Goal: Task Accomplishment & Management: Manage account settings

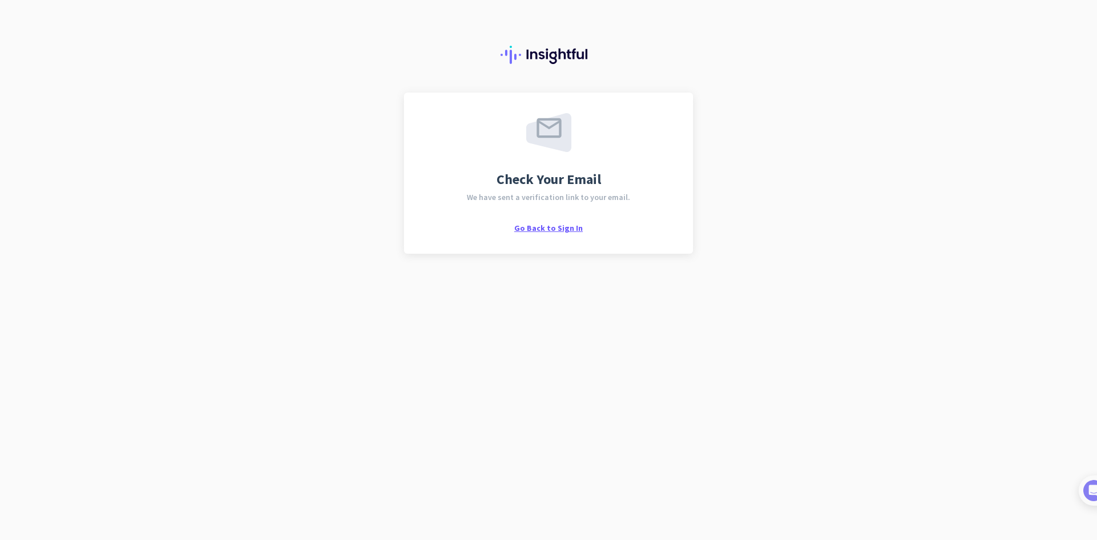
click at [570, 230] on span "Go Back to Sign In" at bounding box center [548, 228] width 69 height 10
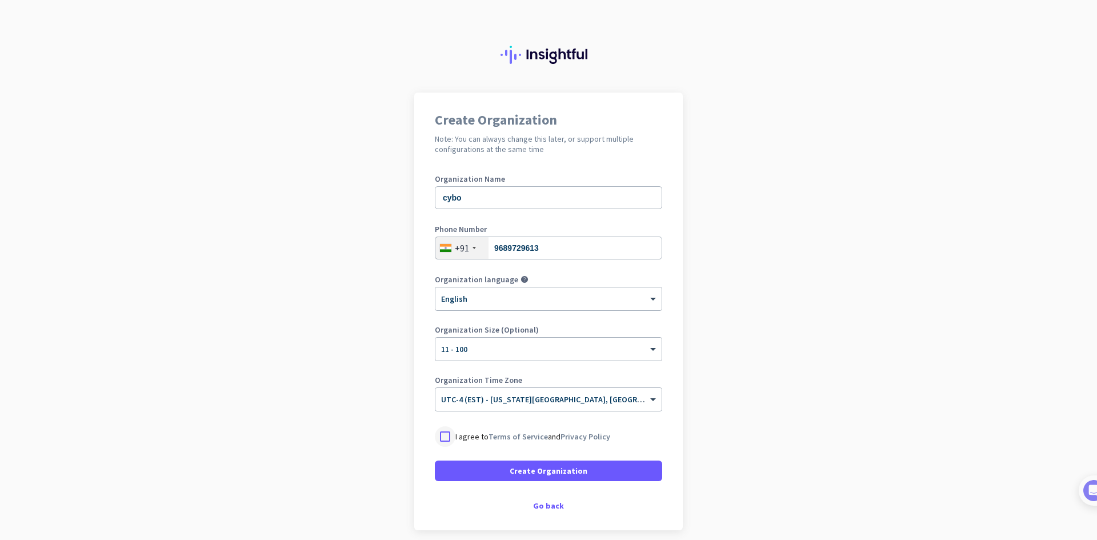
click at [447, 434] on div at bounding box center [445, 436] width 21 height 21
click at [536, 477] on span at bounding box center [548, 470] width 227 height 27
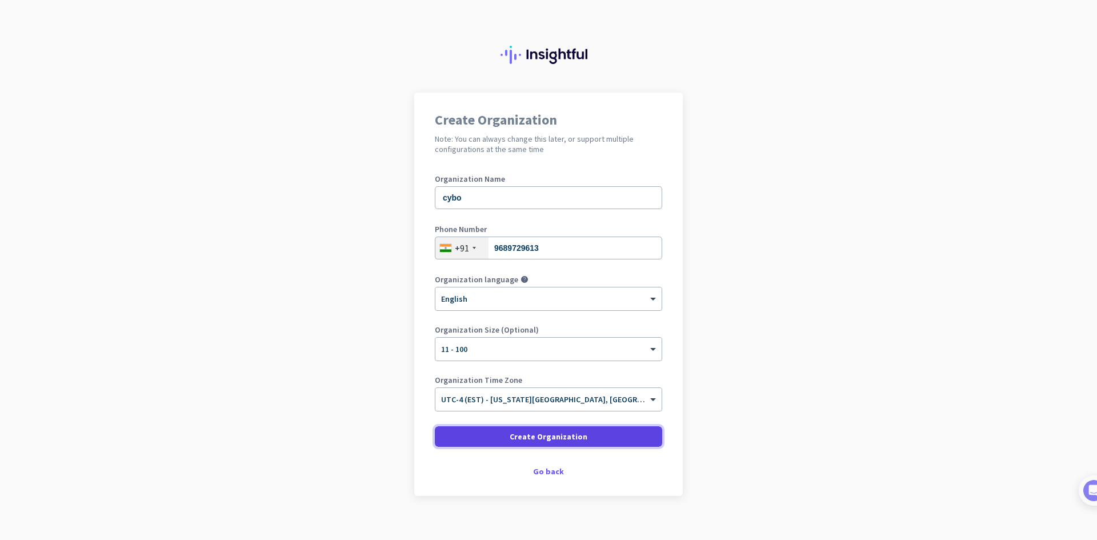
click at [568, 432] on span "Create Organization" at bounding box center [549, 436] width 78 height 11
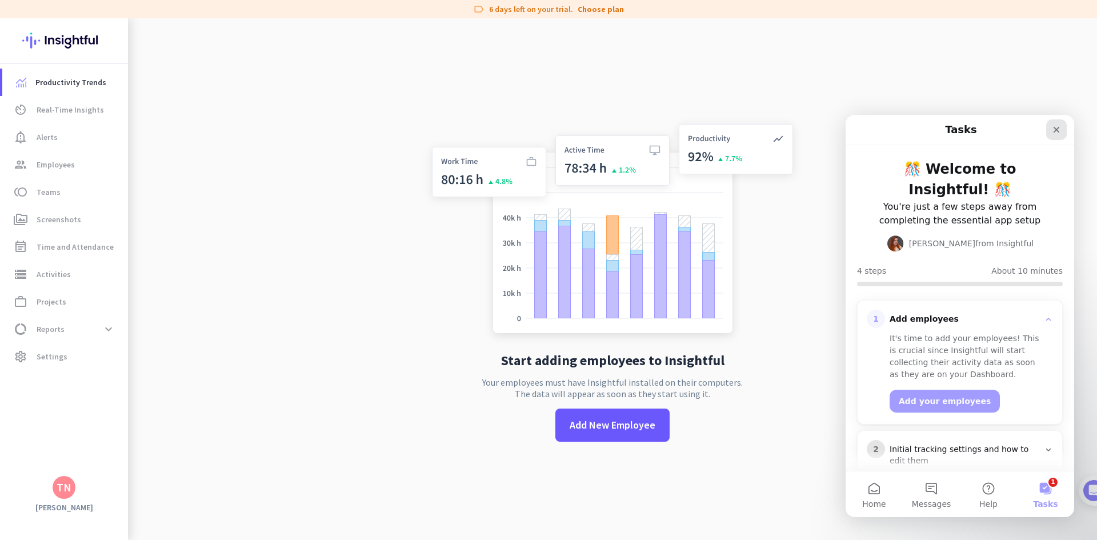
click at [1056, 129] on icon "Close" at bounding box center [1057, 130] width 6 height 6
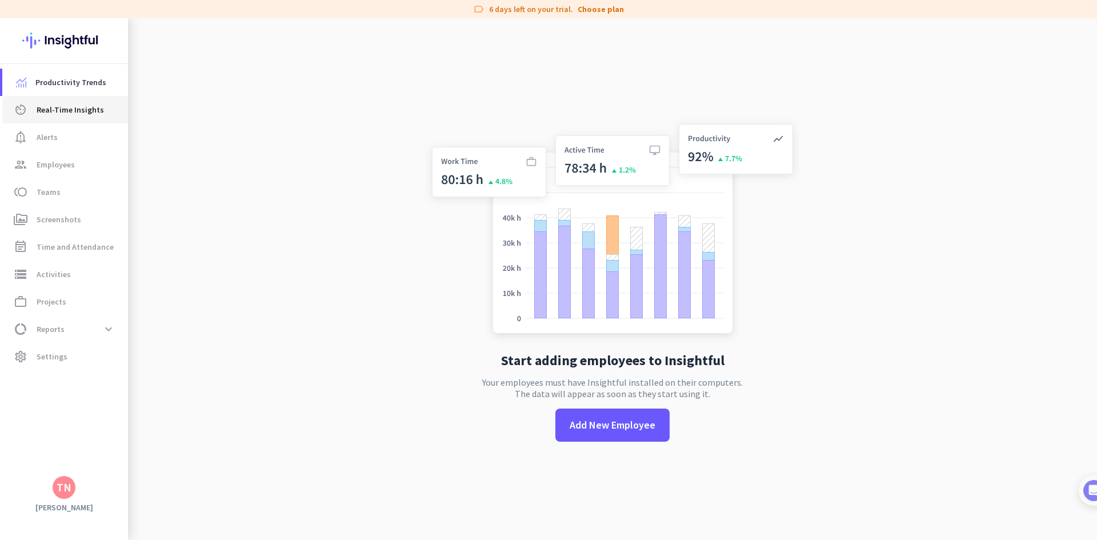
click at [67, 112] on span "Real-Time Insights" at bounding box center [70, 110] width 67 height 14
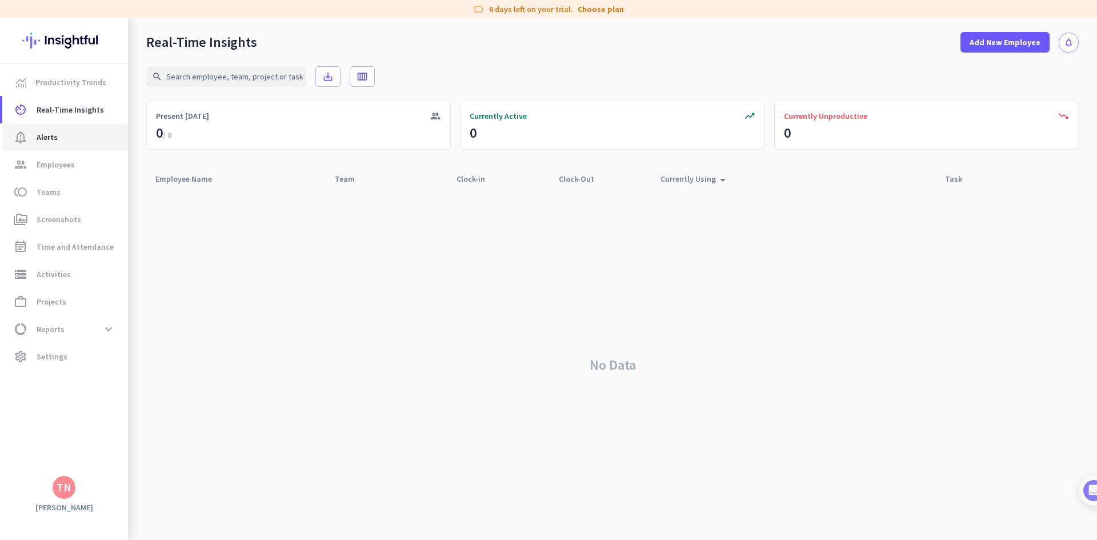
click at [79, 128] on link "notification_important Alerts" at bounding box center [65, 136] width 126 height 27
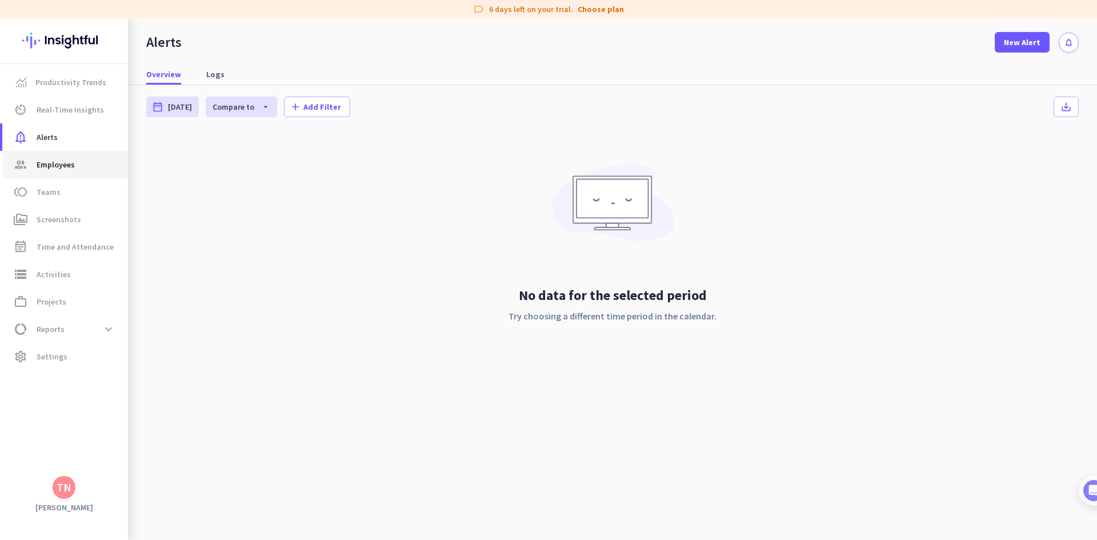
click at [65, 169] on span "Employees" at bounding box center [56, 165] width 38 height 14
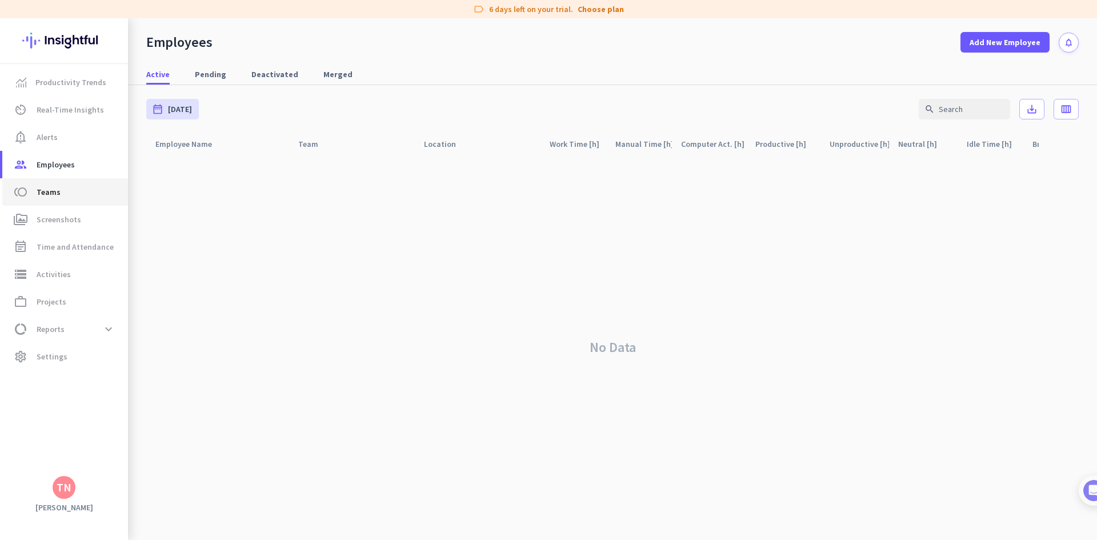
click at [79, 203] on link "toll Teams" at bounding box center [65, 191] width 126 height 27
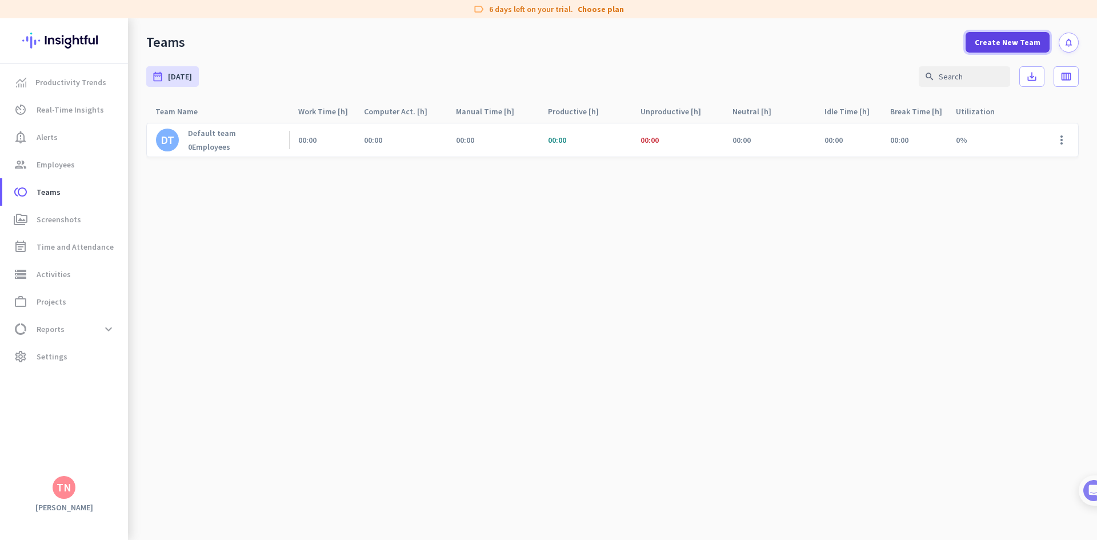
click at [995, 35] on span at bounding box center [1008, 42] width 84 height 27
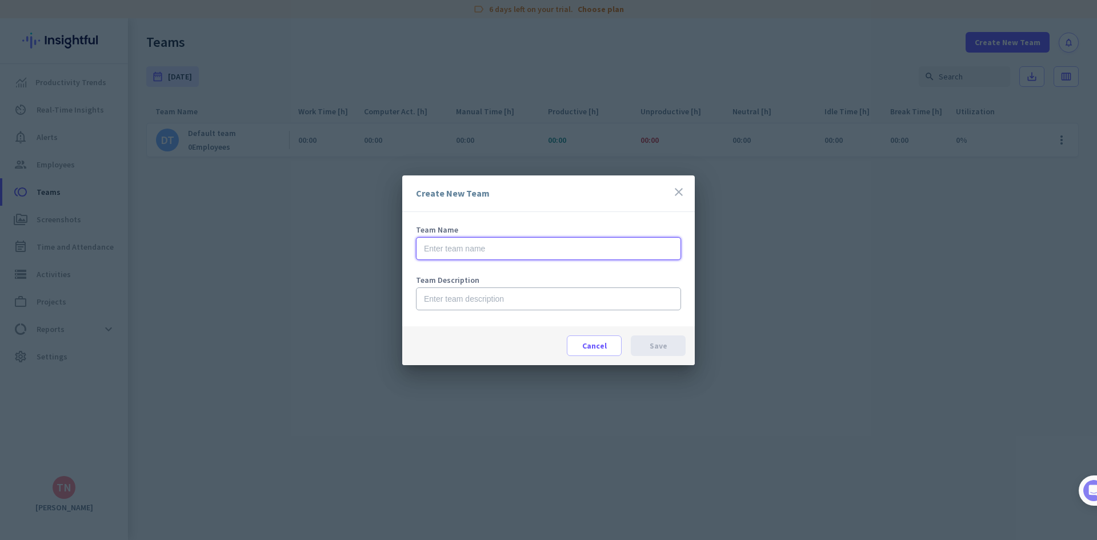
click at [579, 252] on input "text" at bounding box center [548, 248] width 265 height 23
type input "backend"
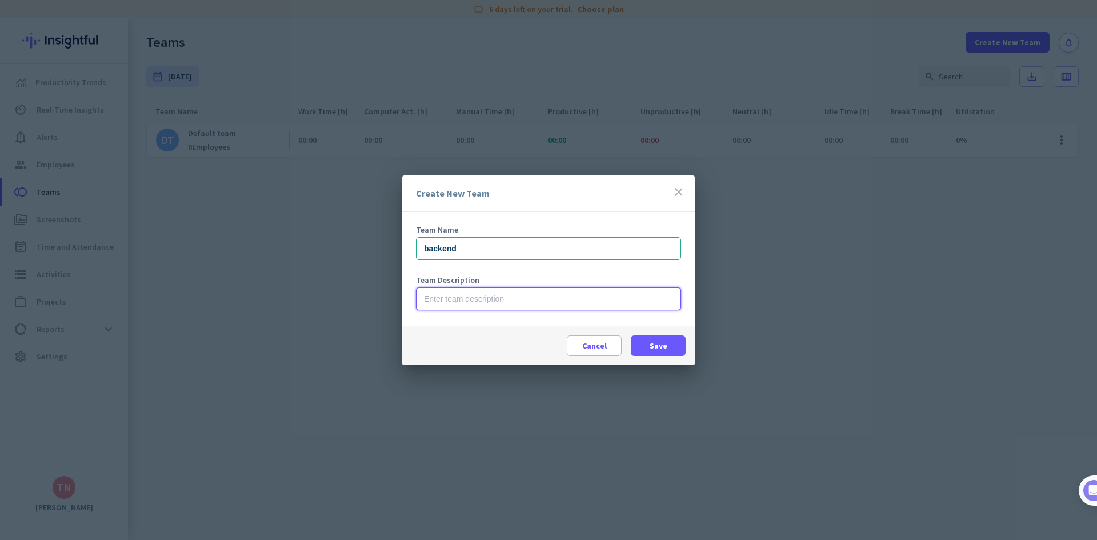
click at [504, 305] on input "text" at bounding box center [548, 298] width 265 height 23
type input "tets"
click at [672, 351] on span at bounding box center [658, 345] width 55 height 27
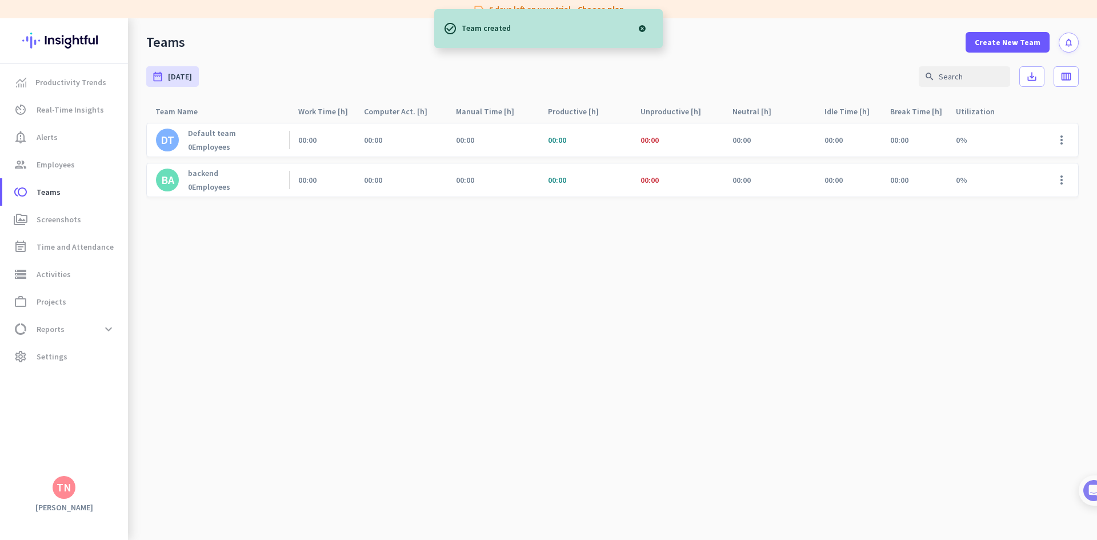
click at [890, 178] on div "00:00" at bounding box center [899, 180] width 18 height 10
click at [178, 181] on div "BA" at bounding box center [167, 180] width 23 height 23
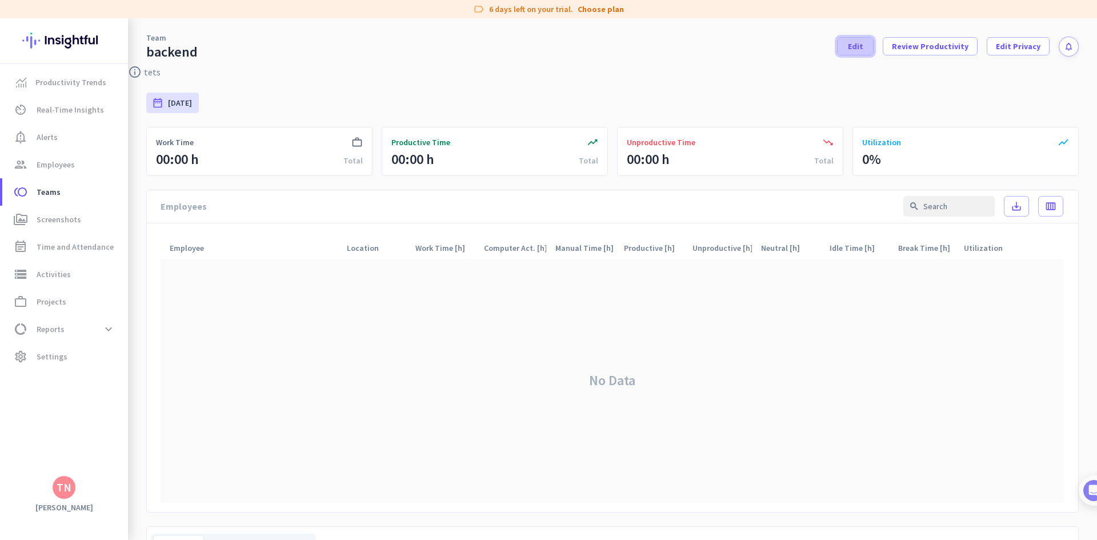
click at [843, 53] on span at bounding box center [855, 46] width 35 height 27
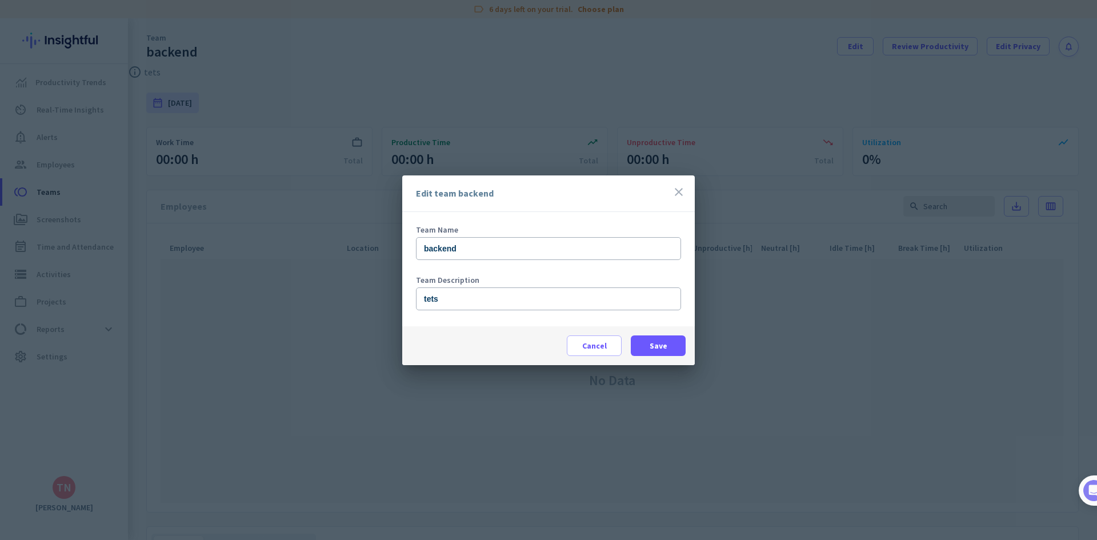
click at [679, 188] on icon "close" at bounding box center [679, 192] width 14 height 14
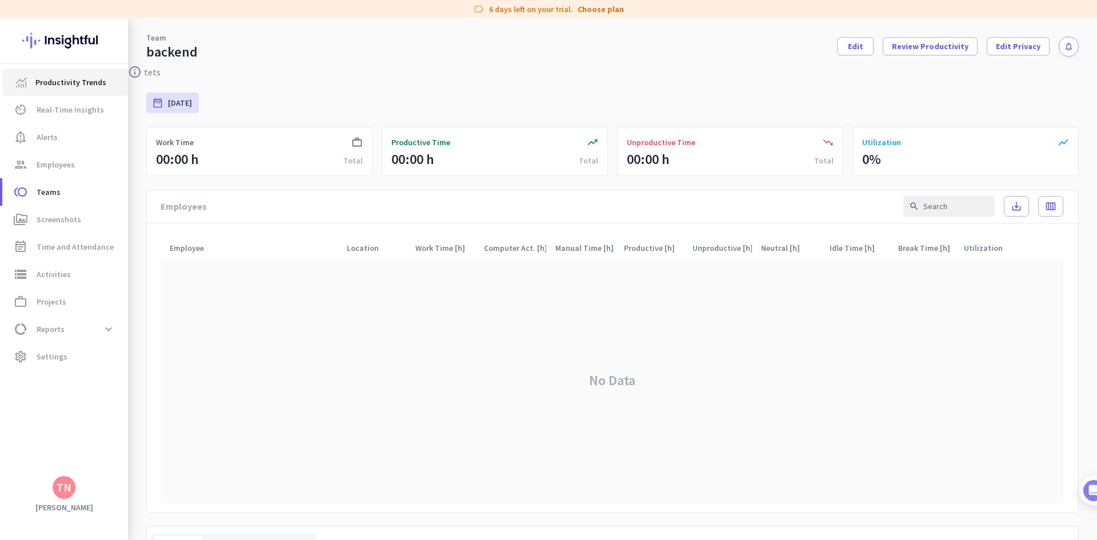
click at [38, 85] on span "Productivity Trends" at bounding box center [70, 82] width 71 height 14
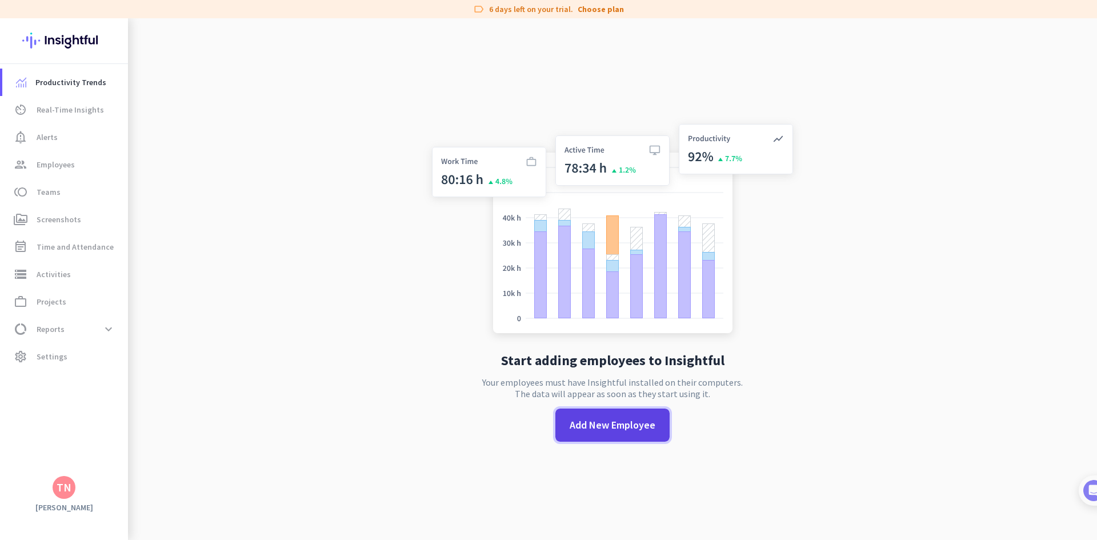
click at [596, 438] on span at bounding box center [612, 424] width 114 height 27
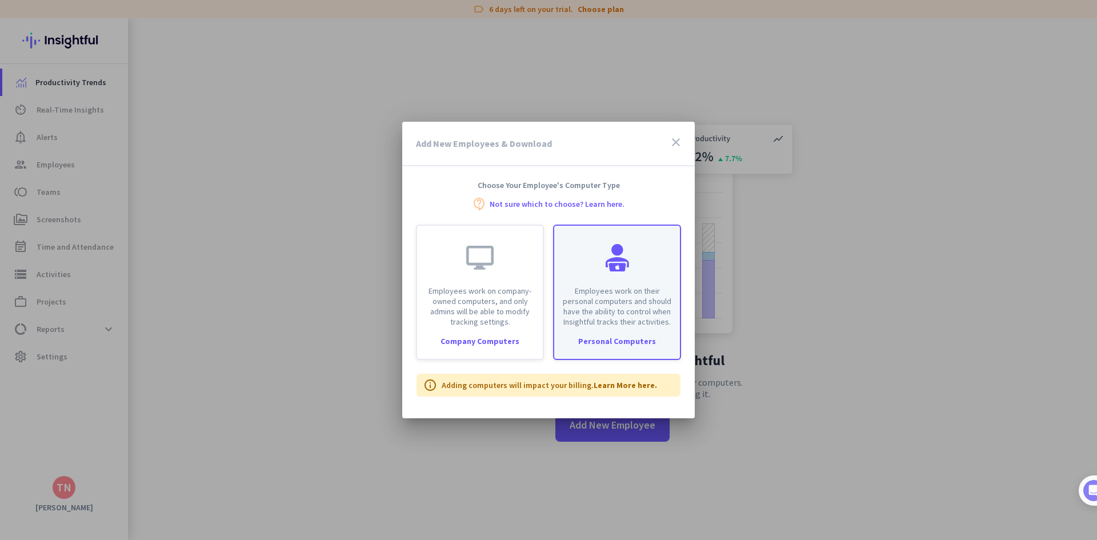
click at [608, 328] on div "Employees work on their personal computers and should have the ability to contr…" at bounding box center [617, 292] width 128 height 135
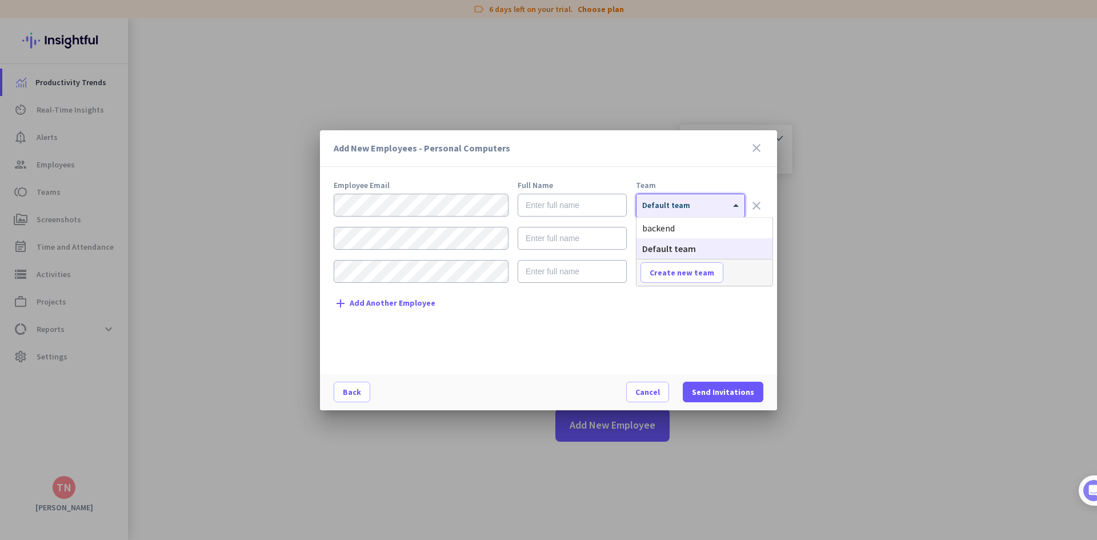
click at [691, 203] on div at bounding box center [690, 202] width 108 height 10
click at [726, 179] on div "Add New Employees - Personal Computers close Employee Email Full Name Team × De…" at bounding box center [548, 270] width 457 height 280
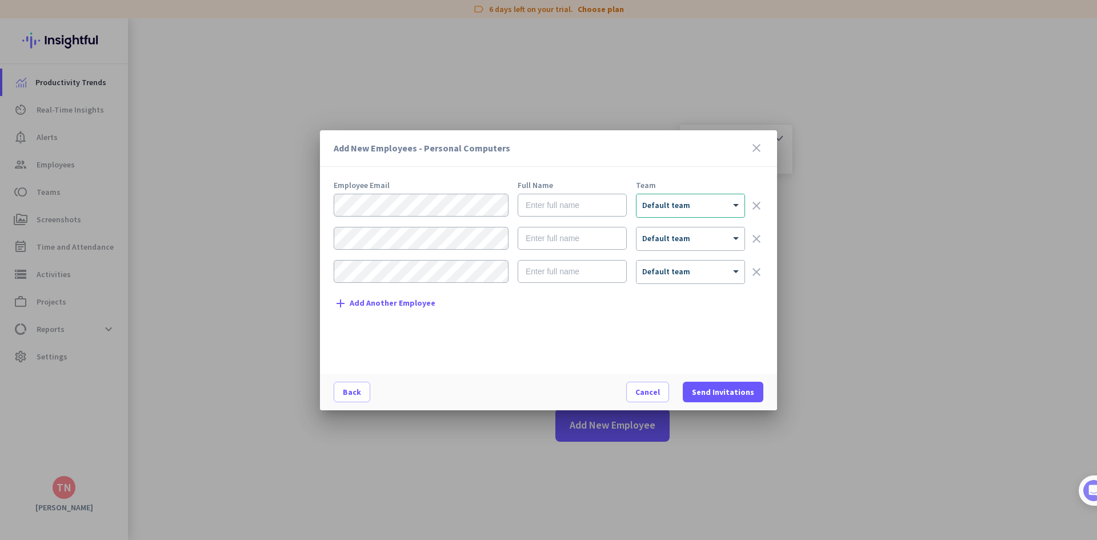
click at [759, 148] on icon "close" at bounding box center [757, 148] width 14 height 14
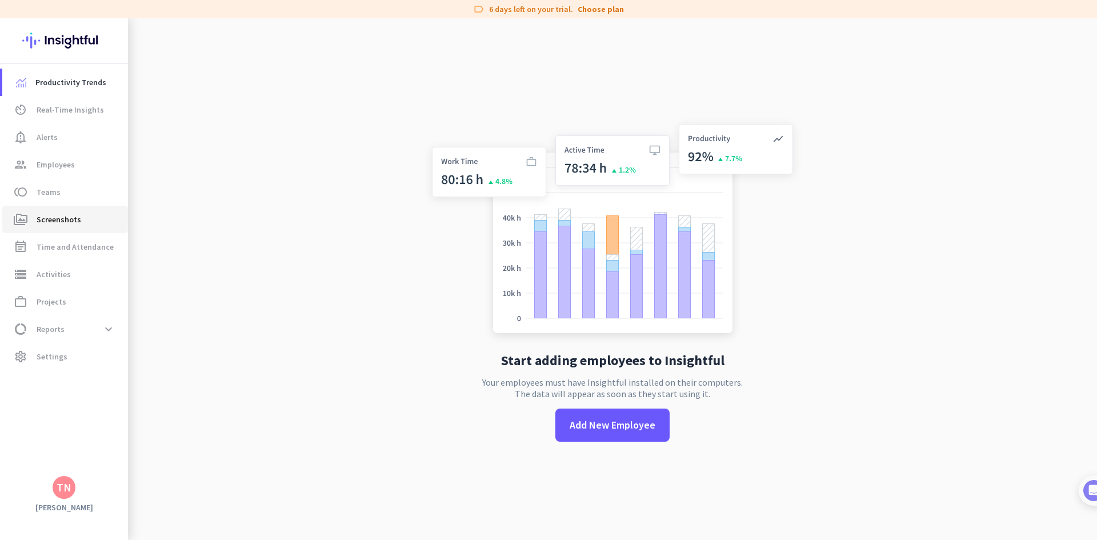
click at [42, 217] on span "Screenshots" at bounding box center [59, 220] width 45 height 14
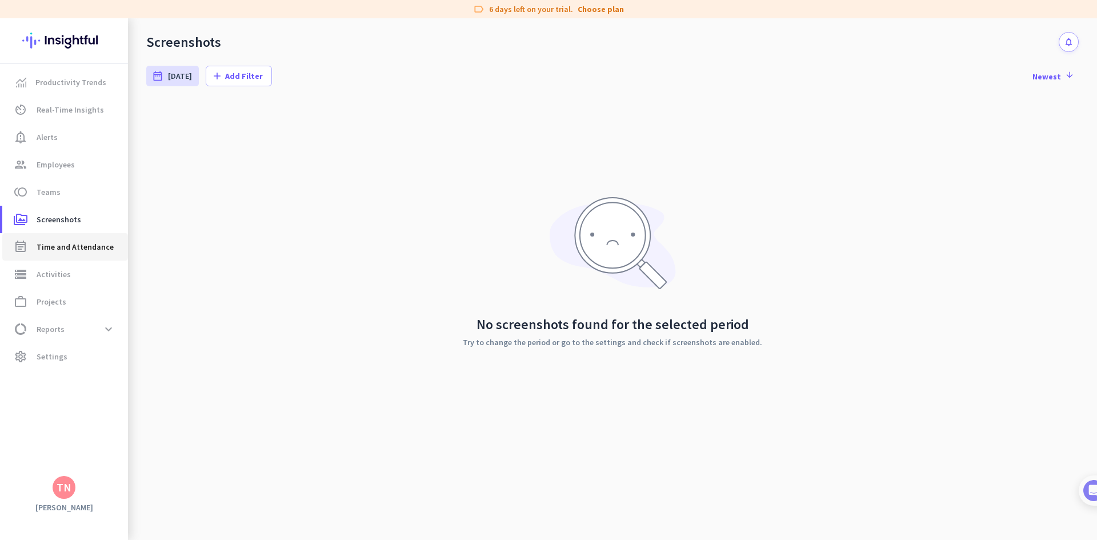
click at [30, 252] on span "event_note Time and Attendance" at bounding box center [64, 247] width 107 height 14
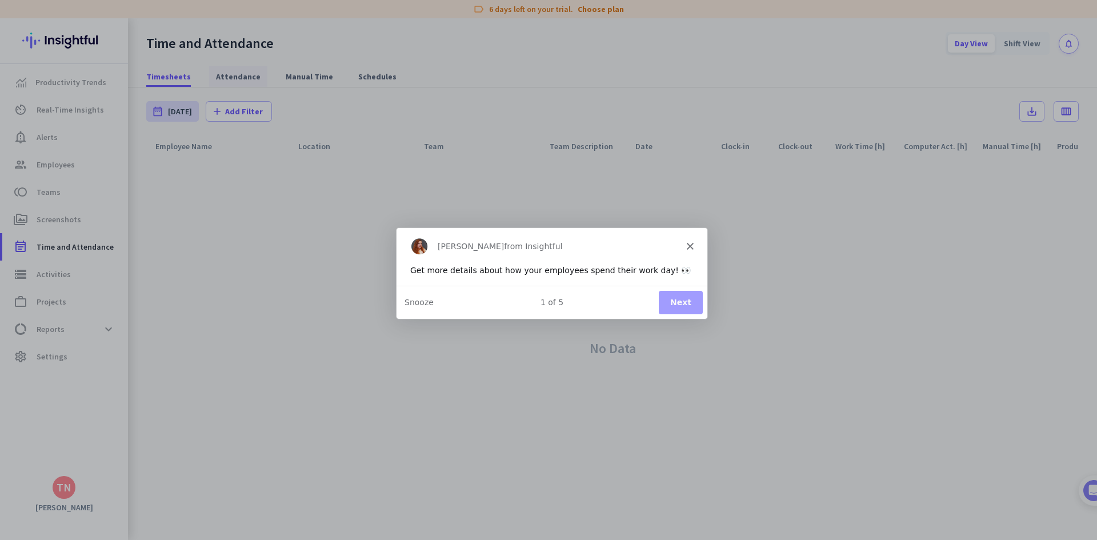
click at [251, 76] on div "Product tour overlay" at bounding box center [548, 270] width 1097 height 540
click at [686, 297] on button "Next" at bounding box center [680, 301] width 44 height 23
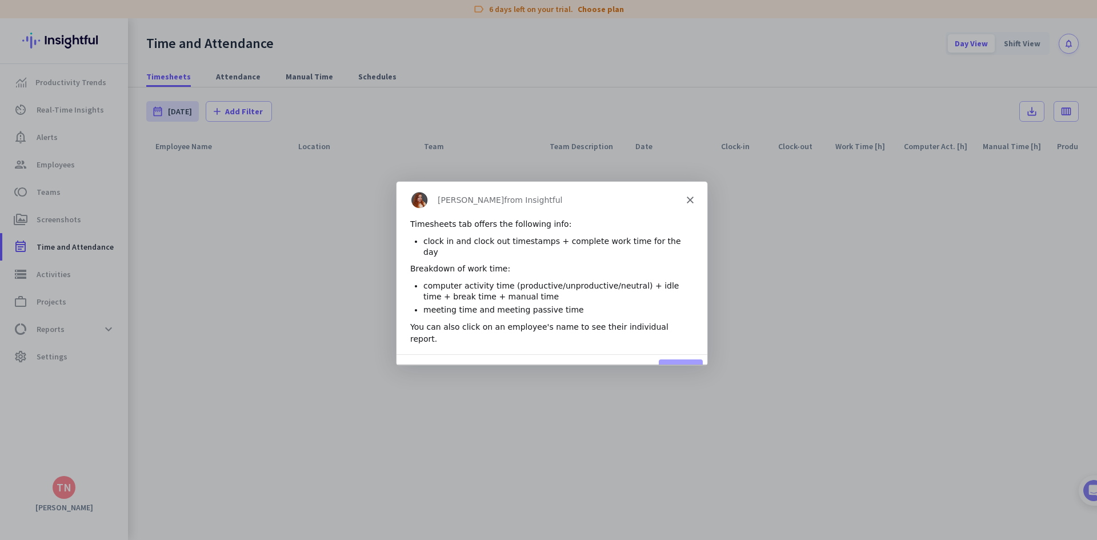
click at [678, 359] on button "Next" at bounding box center [680, 370] width 44 height 23
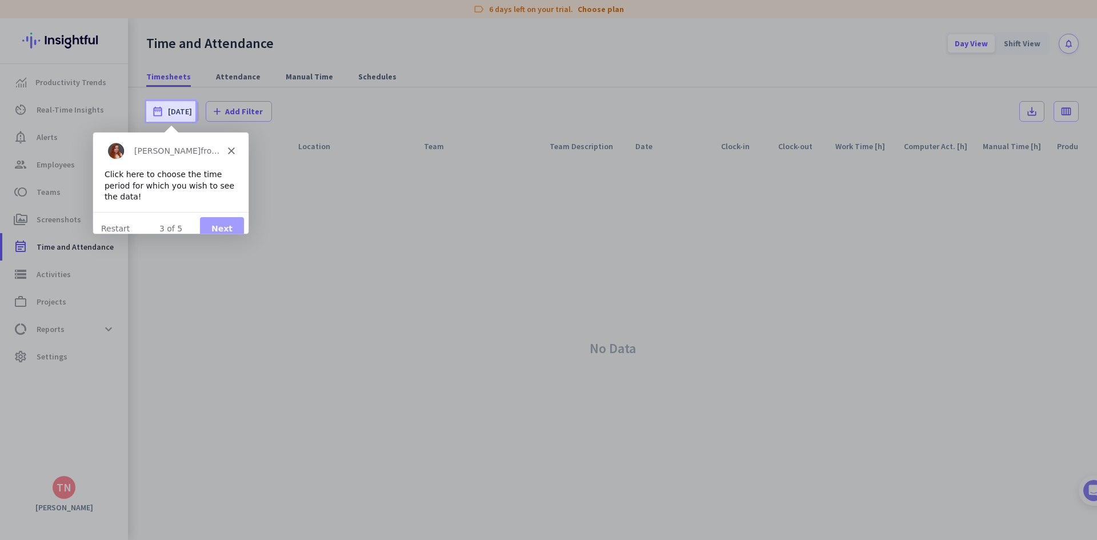
click at [229, 149] on polygon "Close" at bounding box center [230, 150] width 7 height 7
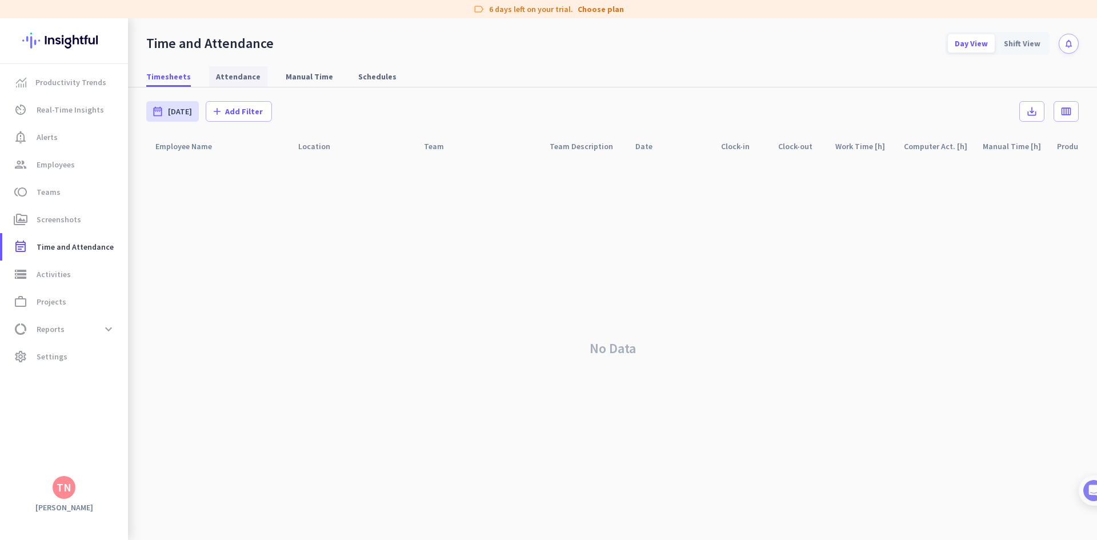
click at [220, 79] on span "Attendance" at bounding box center [238, 76] width 45 height 11
type input "[DATE] - [DATE]"
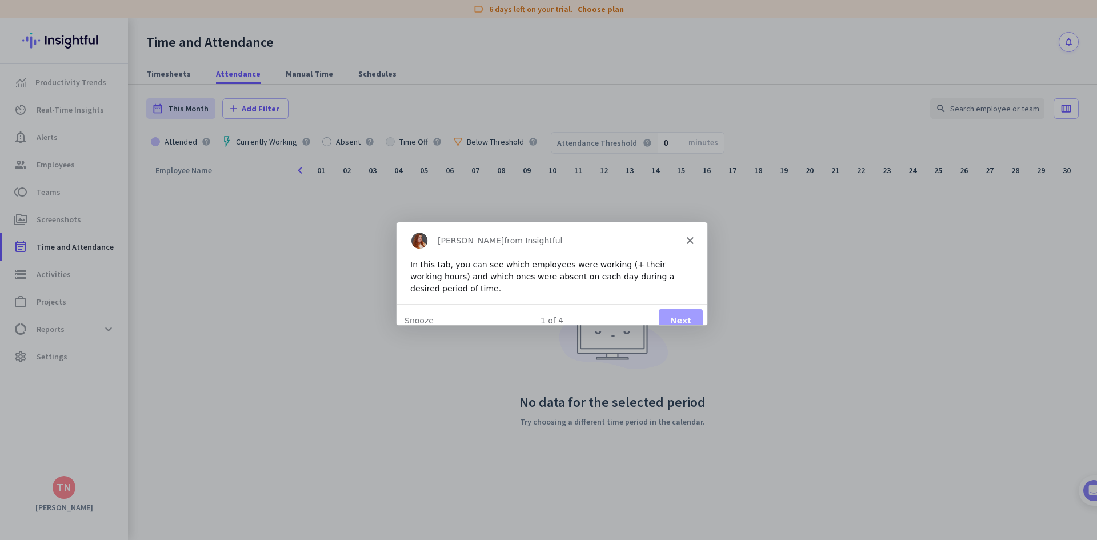
click at [691, 238] on icon "Close" at bounding box center [689, 239] width 7 height 7
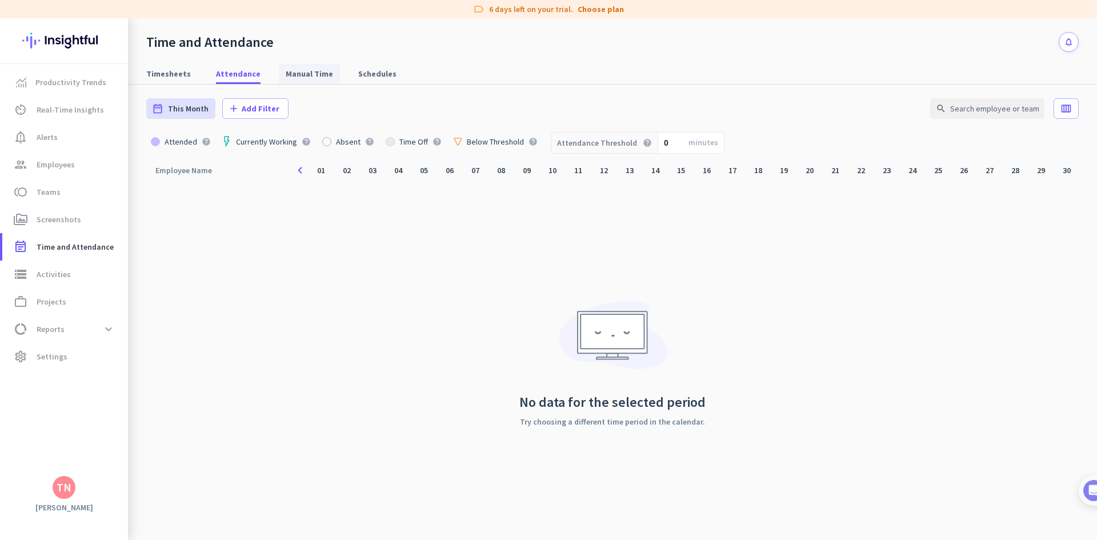
click at [308, 70] on span "Manual Time" at bounding box center [309, 73] width 47 height 11
type input "[DATE] - [DATE]"
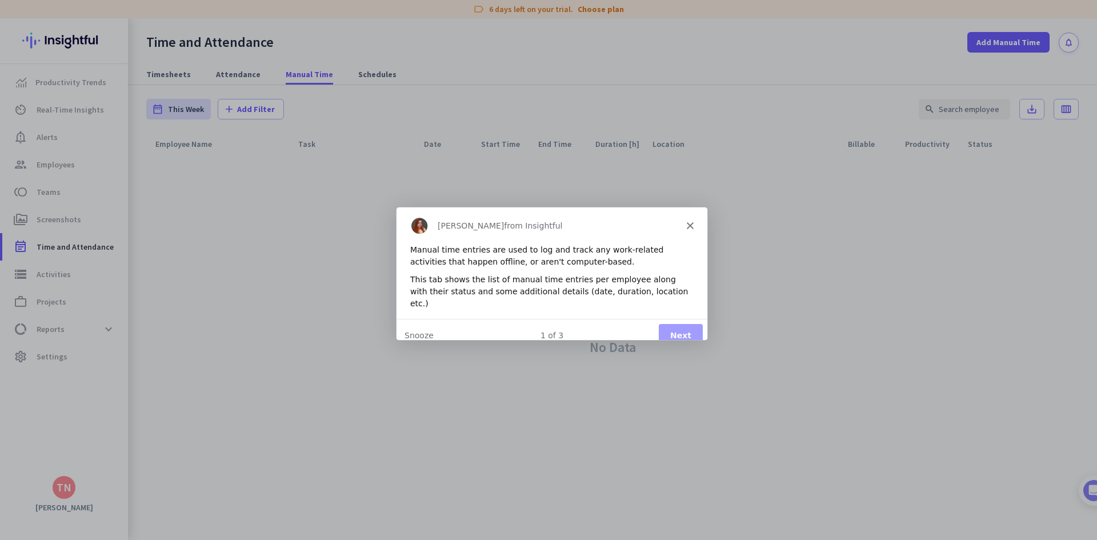
click at [684, 227] on div "[PERSON_NAME] from Insightful" at bounding box center [551, 224] width 311 height 37
click at [686, 223] on icon "Close" at bounding box center [689, 224] width 7 height 7
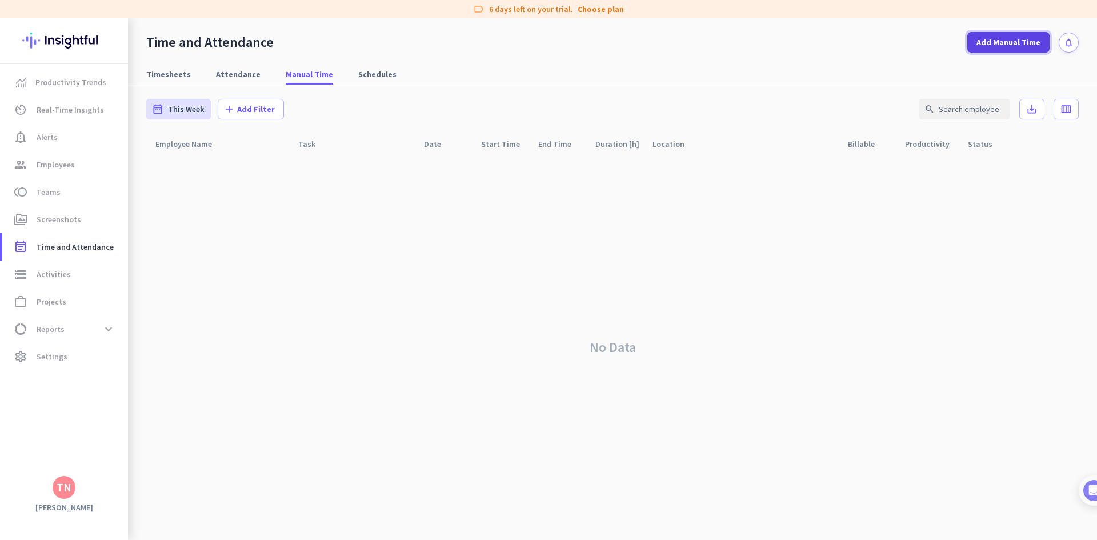
click at [1019, 46] on span "Add Manual Time" at bounding box center [1008, 42] width 64 height 11
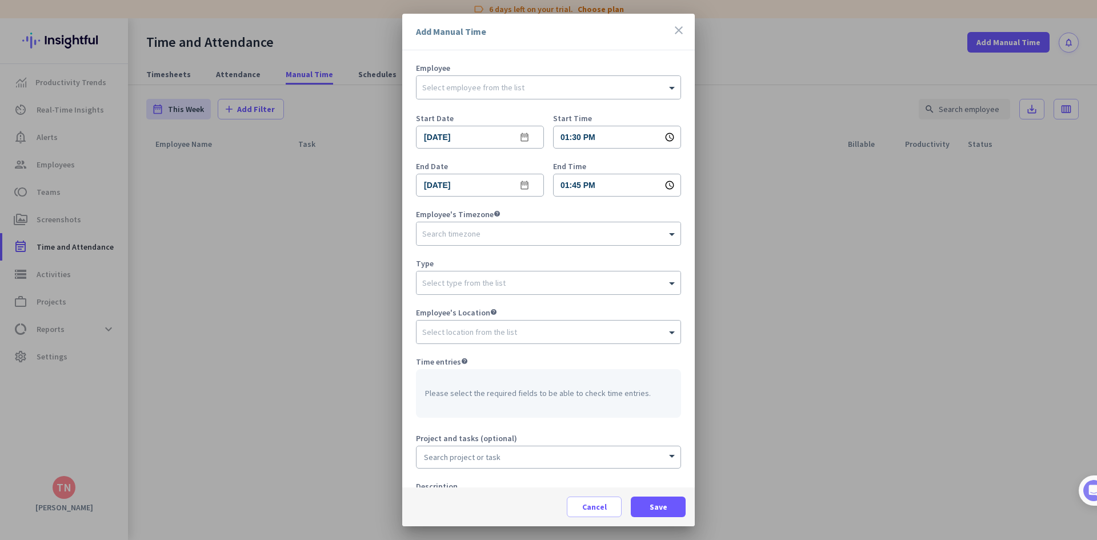
click at [674, 30] on icon "close" at bounding box center [679, 30] width 14 height 14
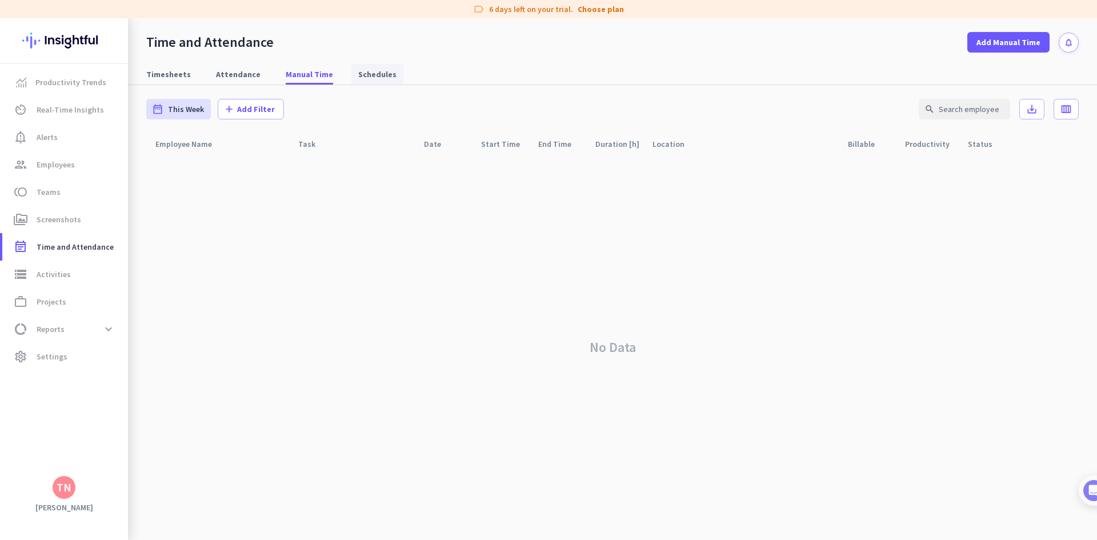
click at [369, 72] on span "Schedules" at bounding box center [377, 74] width 38 height 11
type input "[DATE] - [DATE]"
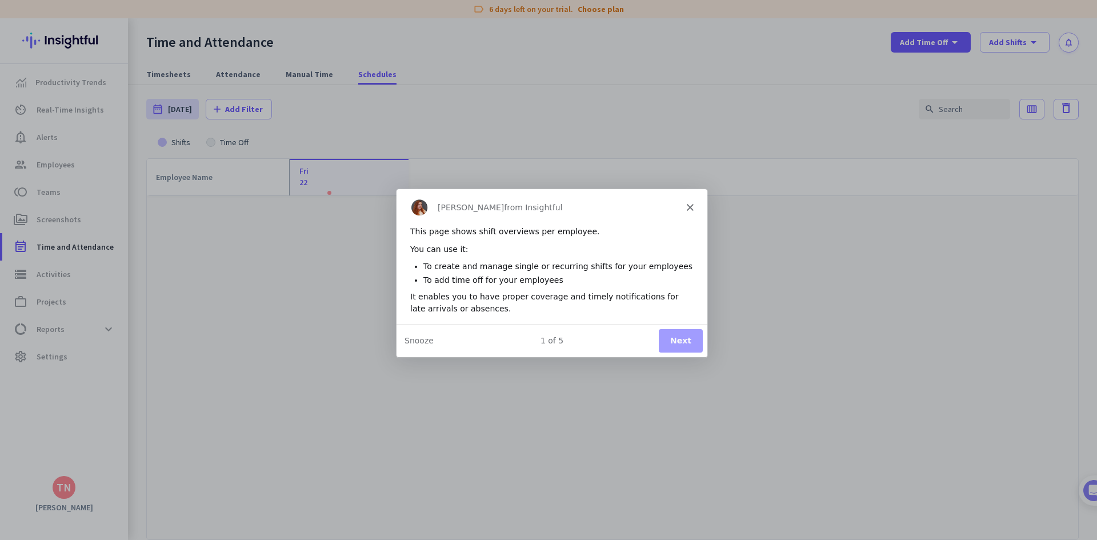
click at [688, 209] on icon "Close" at bounding box center [689, 206] width 7 height 7
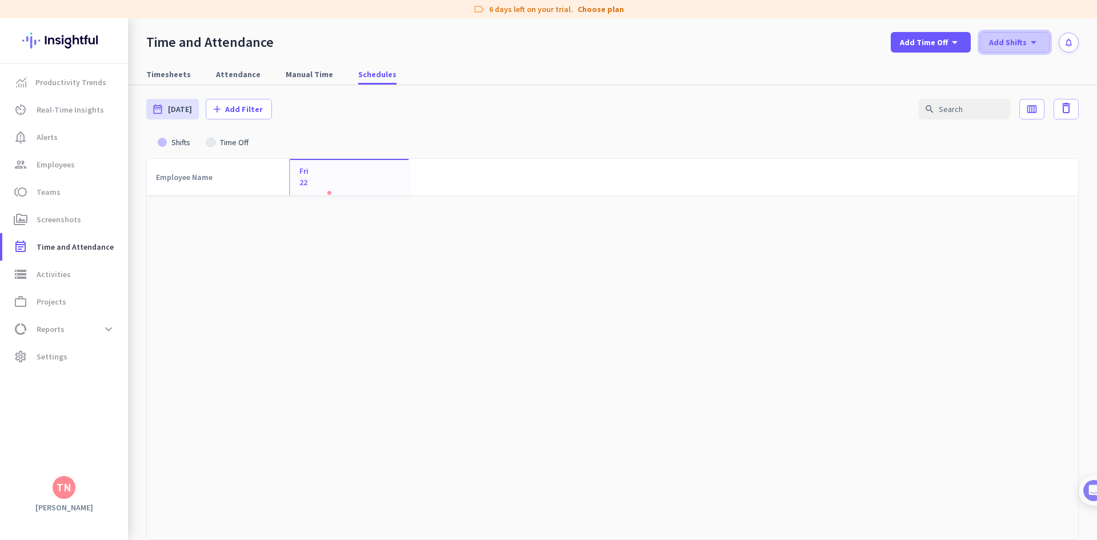
click at [1005, 52] on span at bounding box center [1014, 42] width 69 height 27
click at [1014, 60] on div "add Add New Shift" at bounding box center [1026, 67] width 79 height 21
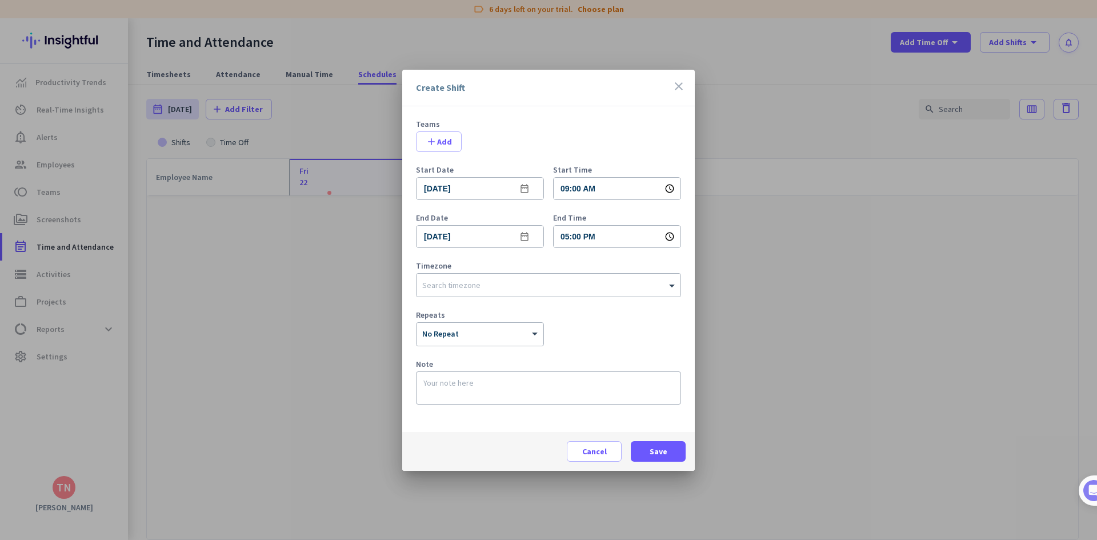
click at [675, 82] on icon "close" at bounding box center [679, 86] width 14 height 14
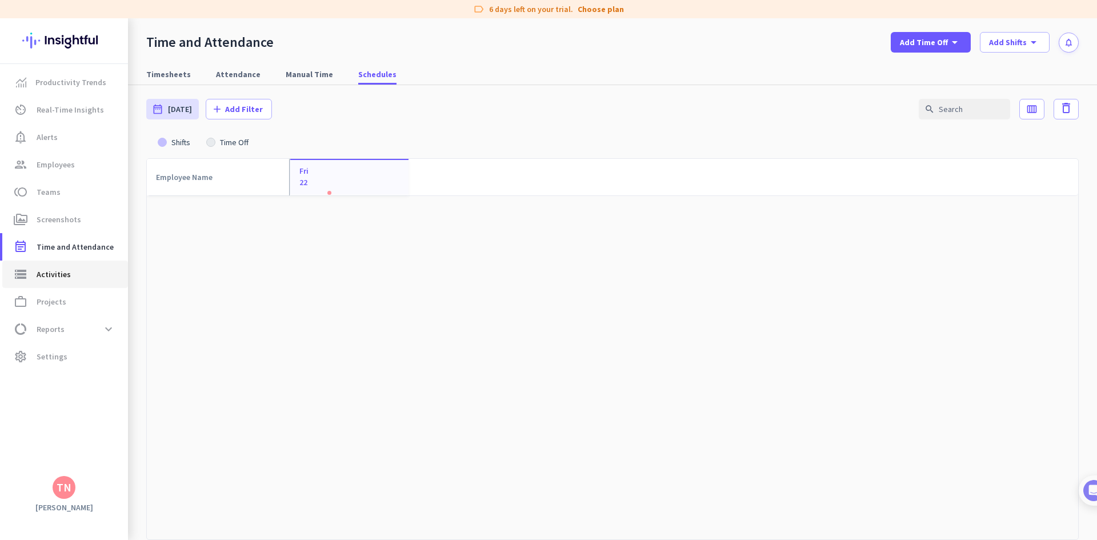
click at [34, 274] on span "storage Activities" at bounding box center [64, 274] width 107 height 14
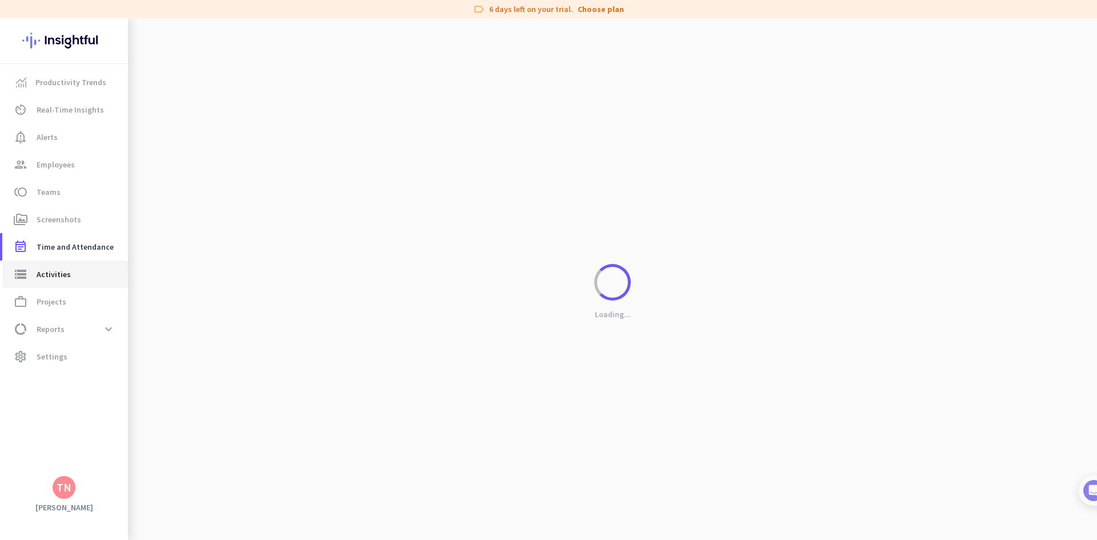
type input "[DATE]"
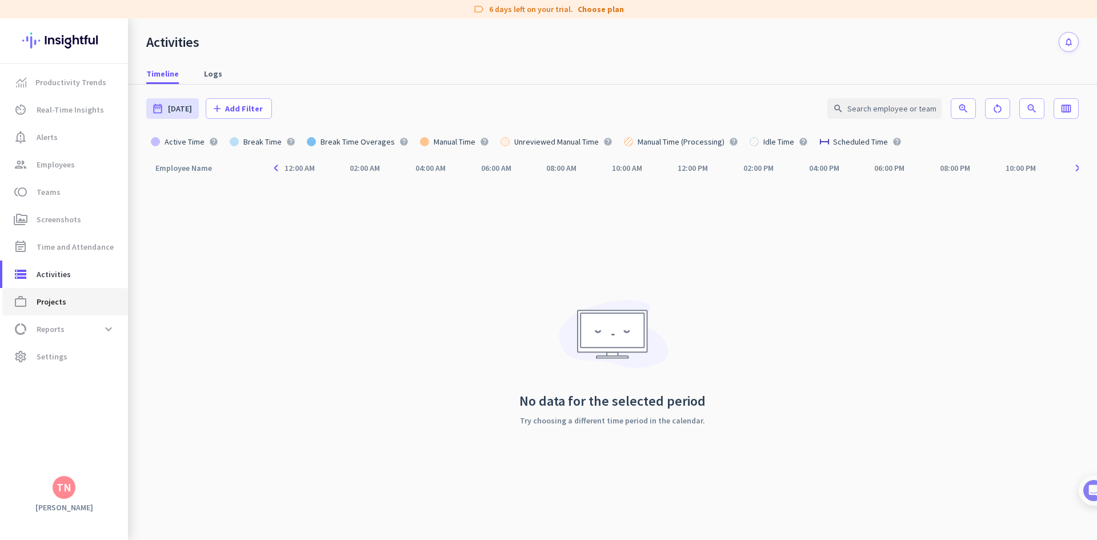
click at [54, 301] on span "Projects" at bounding box center [52, 302] width 30 height 14
type input "[DATE] - [DATE]"
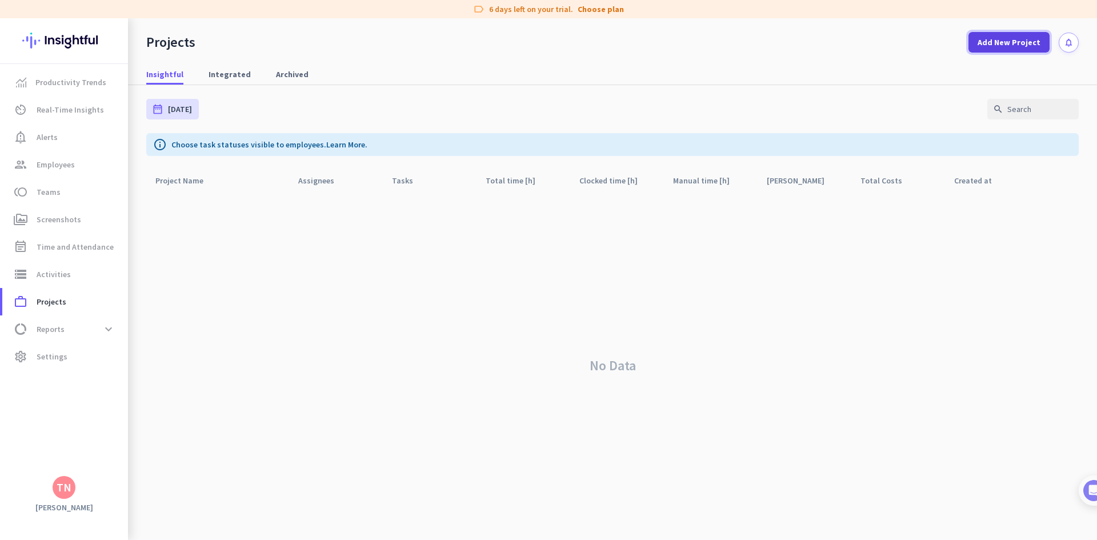
click at [1008, 47] on span "Add New Project" at bounding box center [1009, 42] width 63 height 11
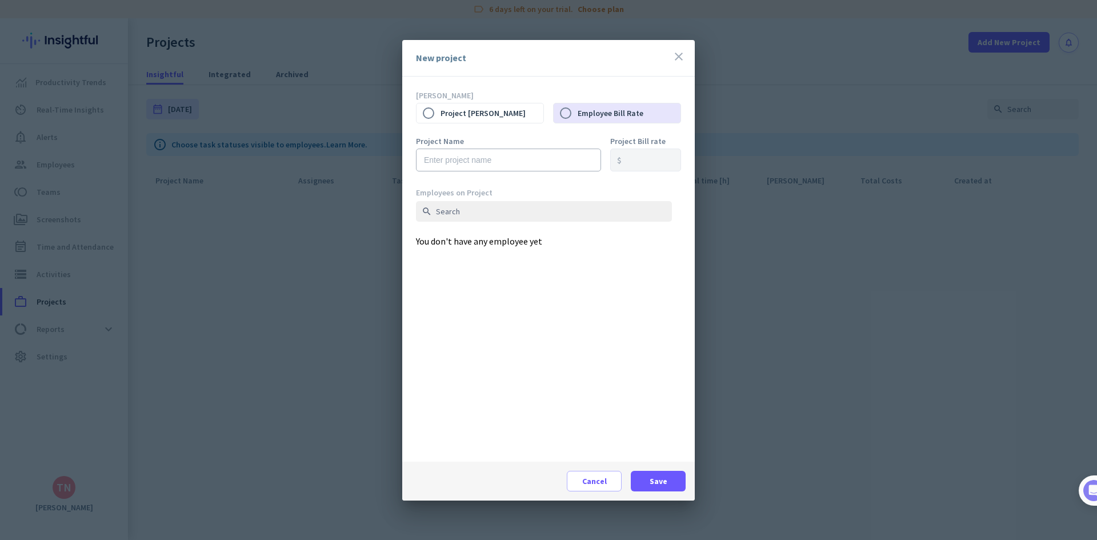
click at [683, 50] on icon "close" at bounding box center [679, 57] width 14 height 14
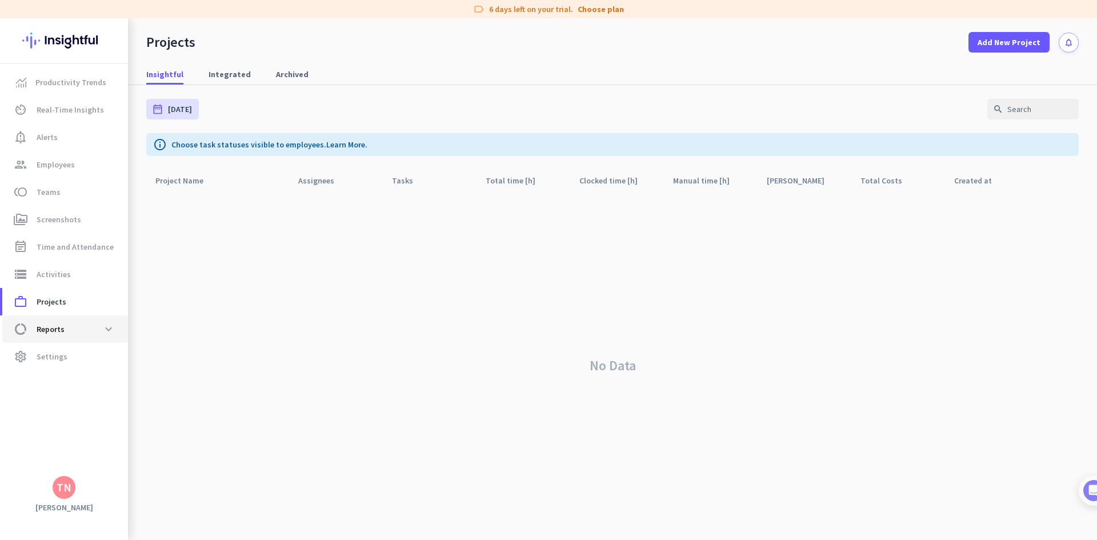
click at [42, 324] on span "Reports" at bounding box center [51, 329] width 28 height 14
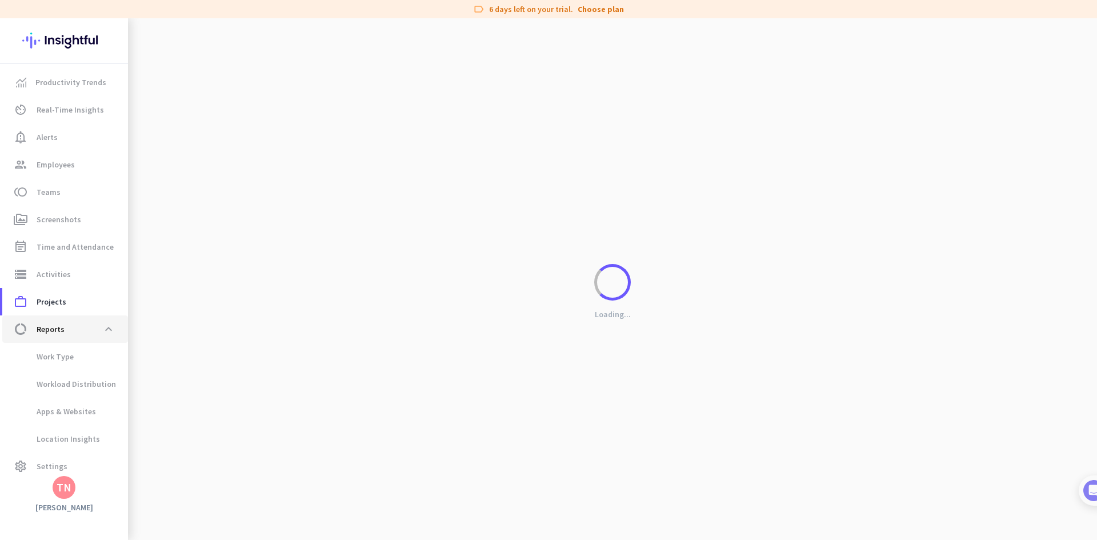
click at [42, 324] on span "Reports" at bounding box center [51, 329] width 28 height 14
